Goal: Information Seeking & Learning: Check status

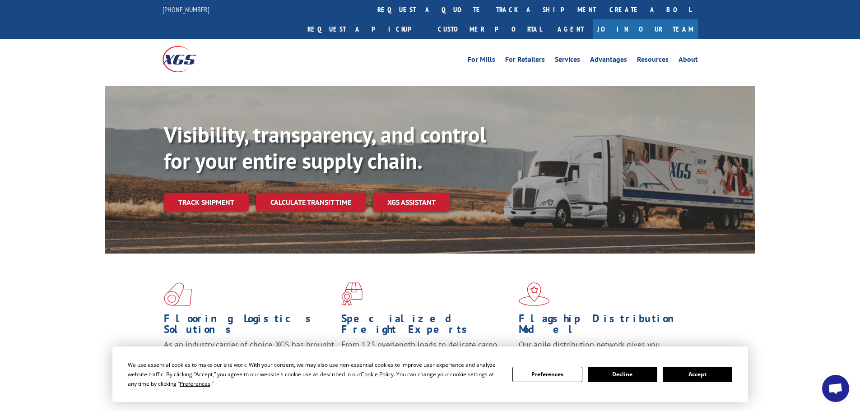
click at [693, 371] on button "Accept" at bounding box center [698, 374] width 70 height 15
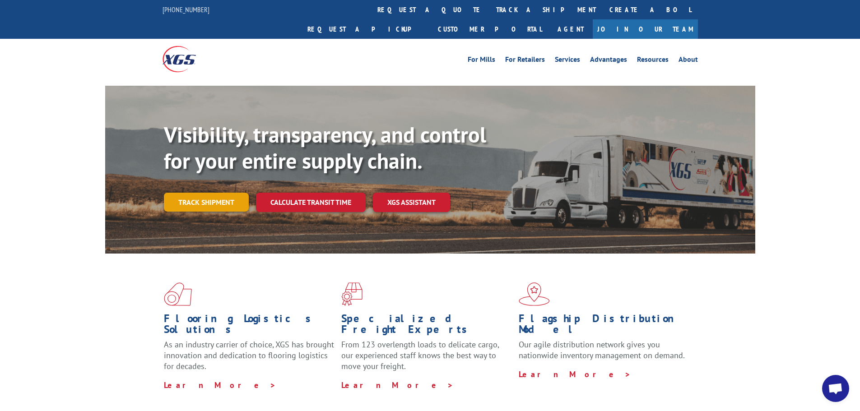
click at [199, 193] on link "Track shipment" at bounding box center [206, 202] width 85 height 19
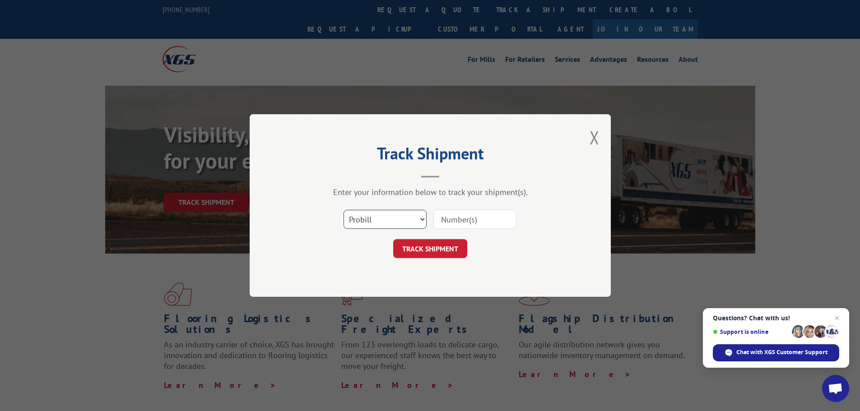
click at [369, 221] on select "Select category... Probill BOL PO" at bounding box center [385, 219] width 83 height 19
select select "bol"
click at [344, 210] on select "Select category... Probill BOL PO" at bounding box center [385, 219] width 83 height 19
click at [462, 215] on input at bounding box center [474, 219] width 83 height 19
paste input "6016721"
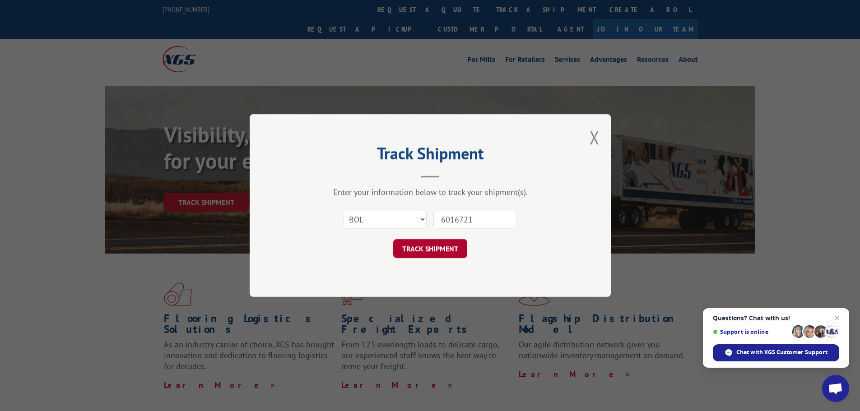
type input "6016721"
click at [428, 254] on button "TRACK SHIPMENT" at bounding box center [430, 248] width 74 height 19
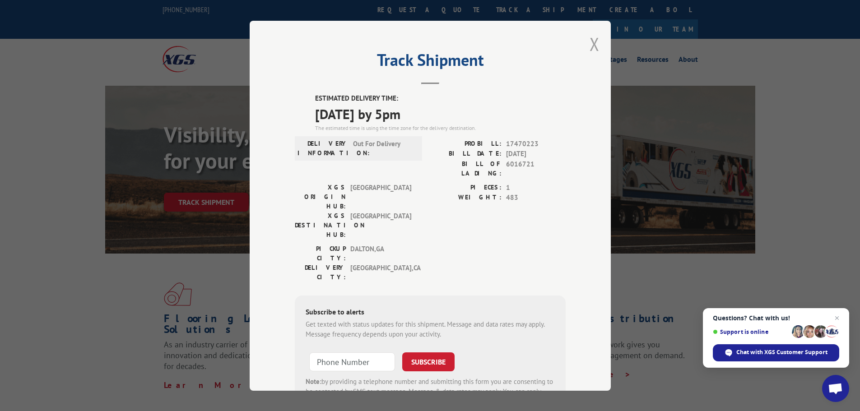
click at [593, 43] on button "Close modal" at bounding box center [595, 44] width 10 height 24
